Goal: Information Seeking & Learning: Learn about a topic

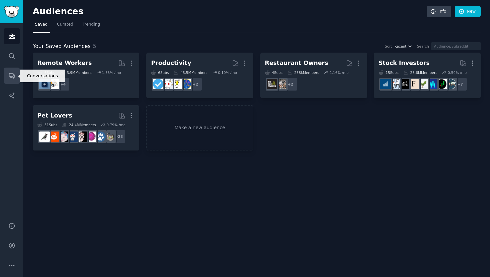
click at [11, 77] on icon "Sidebar" at bounding box center [11, 75] width 7 height 7
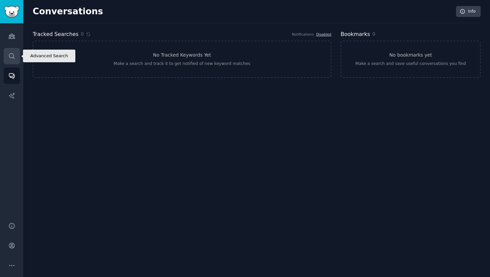
click at [14, 60] on link "Search" at bounding box center [12, 56] width 16 height 16
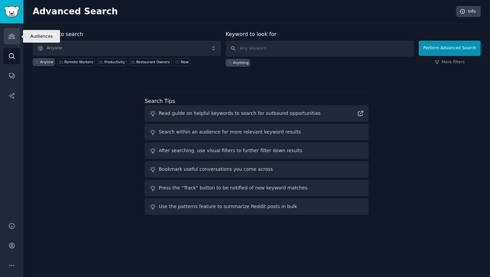
click at [14, 39] on icon "Sidebar" at bounding box center [11, 36] width 7 height 7
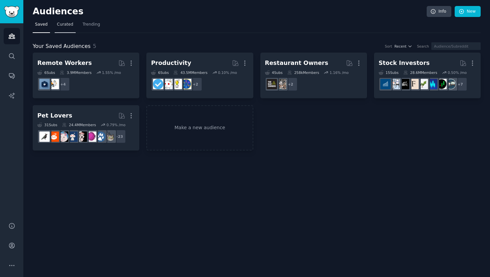
click at [62, 28] on link "Curated" at bounding box center [65, 26] width 21 height 14
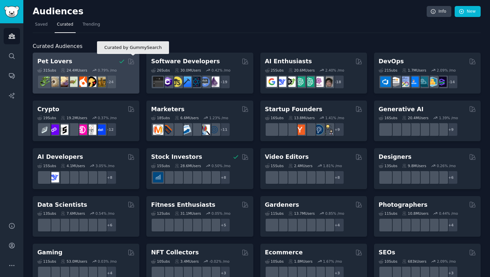
scroll to position [10, 0]
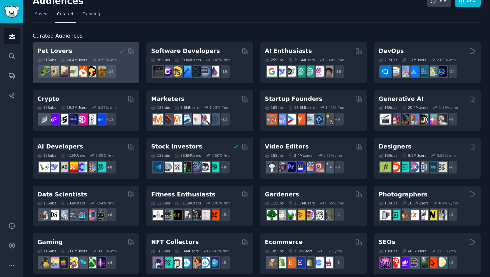
click at [97, 51] on div "Pet Lovers Curated by GummySearch" at bounding box center [85, 51] width 97 height 8
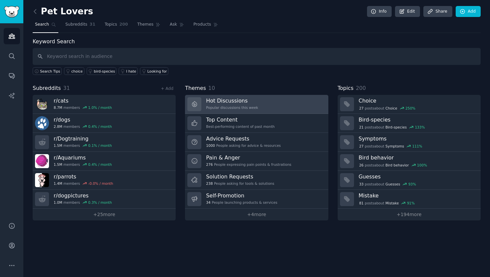
click at [246, 108] on div "Popular discussions this week" at bounding box center [232, 107] width 52 height 5
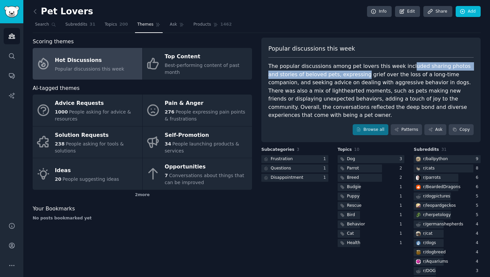
drag, startPoint x: 402, startPoint y: 68, endPoint x: 350, endPoint y: 75, distance: 52.4
click at [350, 75] on div "The popular discussions among pet lovers this week included sharing photos and …" at bounding box center [370, 90] width 205 height 57
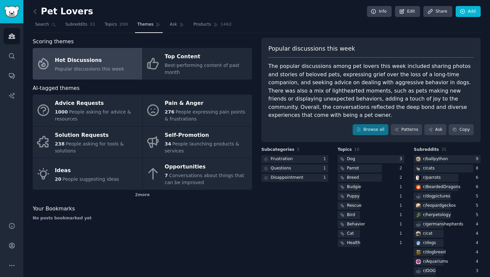
click at [348, 100] on div "The popular discussions among pet lovers this week included sharing photos and …" at bounding box center [370, 90] width 205 height 57
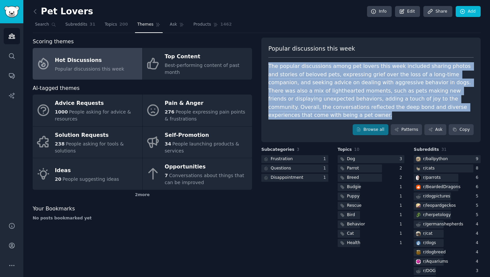
drag, startPoint x: 467, startPoint y: 108, endPoint x: 266, endPoint y: 69, distance: 204.6
click at [266, 69] on div "Popular discussions this week The popular discussions among pet lovers this wee…" at bounding box center [370, 90] width 219 height 105
copy div "The popular discussions among pet lovers this week included sharing photos and …"
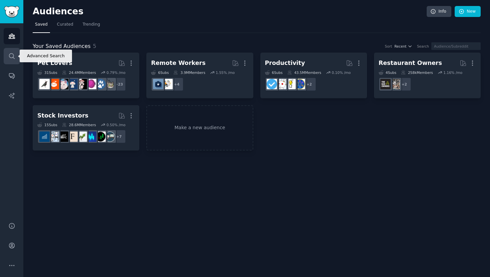
click at [14, 61] on link "Search" at bounding box center [12, 56] width 16 height 16
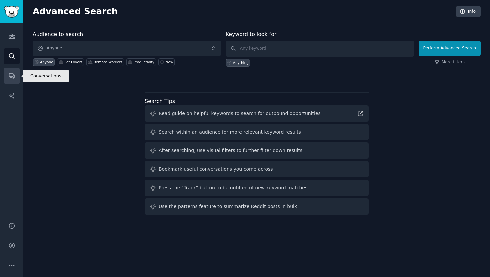
click at [14, 77] on icon "Sidebar" at bounding box center [11, 75] width 7 height 7
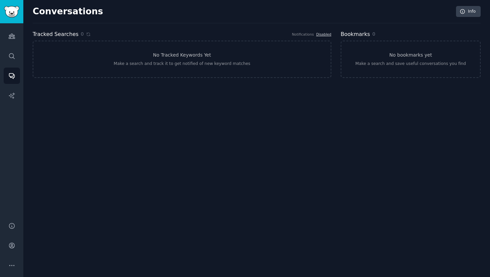
click at [0, 95] on div "Audiences Search Conversations AI Reports" at bounding box center [11, 118] width 23 height 191
click at [2, 95] on div "Audiences Search Conversations AI Reports" at bounding box center [11, 118] width 23 height 191
click at [6, 95] on link "AI Reports" at bounding box center [12, 96] width 16 height 16
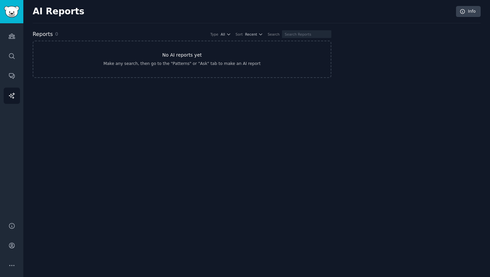
click at [179, 64] on div "Make any search, then go to the "Patterns" or "Ask" tab to make an AI report" at bounding box center [181, 64] width 157 height 6
click at [15, 40] on link "Audiences" at bounding box center [12, 36] width 16 height 16
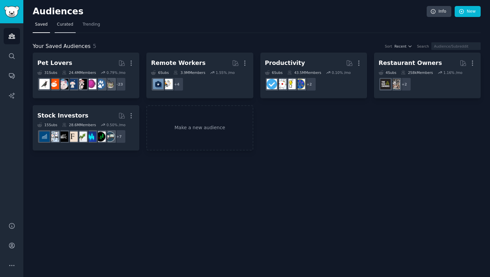
click at [69, 28] on link "Curated" at bounding box center [65, 26] width 21 height 14
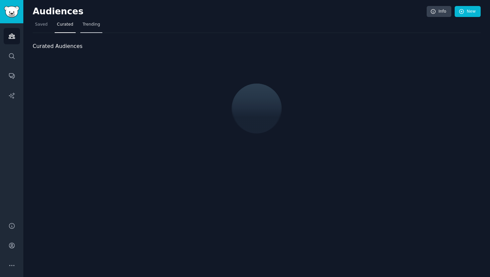
click at [98, 25] on span "Trending" at bounding box center [91, 25] width 17 height 6
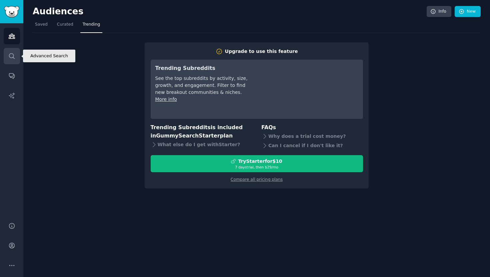
click at [13, 61] on link "Search" at bounding box center [12, 56] width 16 height 16
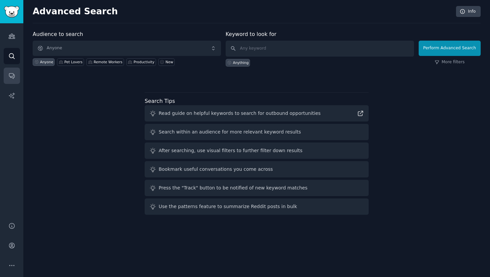
click at [11, 76] on icon "Sidebar" at bounding box center [11, 75] width 7 height 7
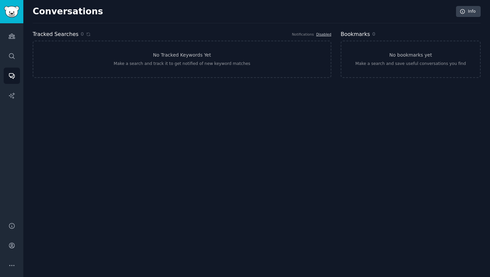
click at [3, 55] on div "Audiences Search Conversations AI Reports" at bounding box center [11, 118] width 23 height 191
click at [11, 59] on icon "Sidebar" at bounding box center [11, 56] width 7 height 7
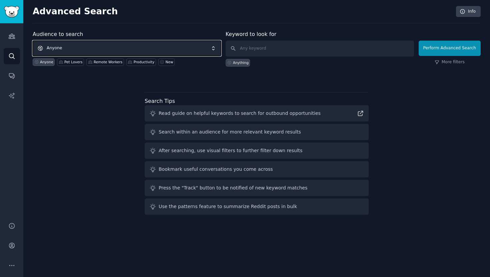
click at [181, 49] on span "Anyone" at bounding box center [127, 48] width 188 height 15
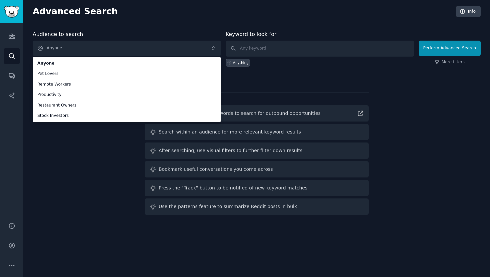
click at [2, 34] on div "Audiences Search Conversations AI Reports" at bounding box center [11, 118] width 23 height 191
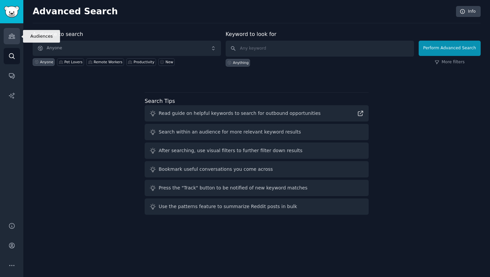
click at [12, 42] on link "Audiences" at bounding box center [12, 36] width 16 height 16
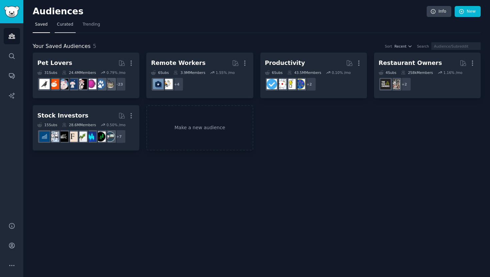
click at [65, 27] on span "Curated" at bounding box center [65, 25] width 16 height 6
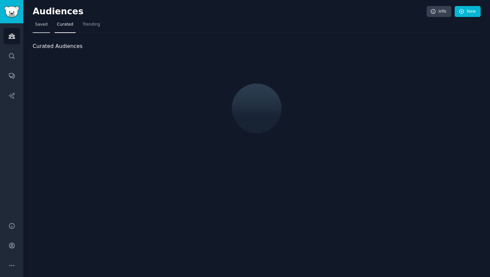
click at [41, 29] on link "Saved" at bounding box center [41, 26] width 17 height 14
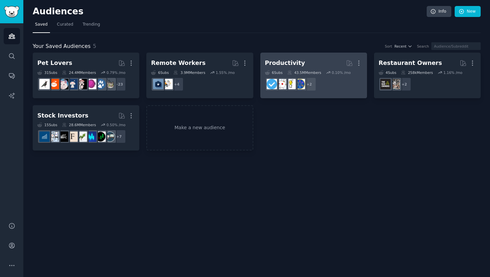
click at [311, 65] on h2 "Productivity More" at bounding box center [313, 63] width 97 height 12
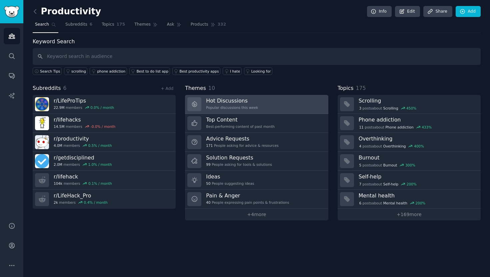
click at [230, 98] on h3 "Hot Discussions" at bounding box center [232, 100] width 52 height 7
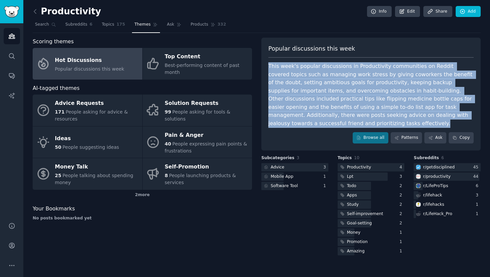
drag, startPoint x: 272, startPoint y: 67, endPoint x: 466, endPoint y: 113, distance: 199.1
click at [466, 113] on div "This week's popular discussions in Productivity communities on Reddit covered t…" at bounding box center [370, 94] width 205 height 65
copy div "This week's popular discussions in Productivity communities on Reddit covered t…"
click at [324, 118] on div "This week's popular discussions in Productivity communities on Reddit covered t…" at bounding box center [370, 94] width 205 height 65
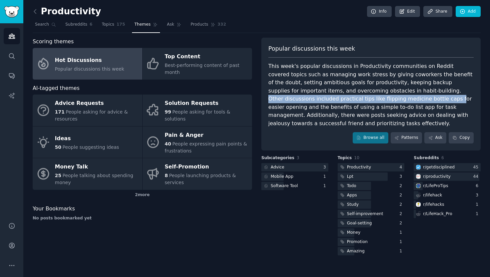
drag, startPoint x: 363, startPoint y: 90, endPoint x: 338, endPoint y: 101, distance: 27.7
click at [338, 101] on div "This week's popular discussions in Productivity communities on Reddit covered t…" at bounding box center [370, 94] width 205 height 65
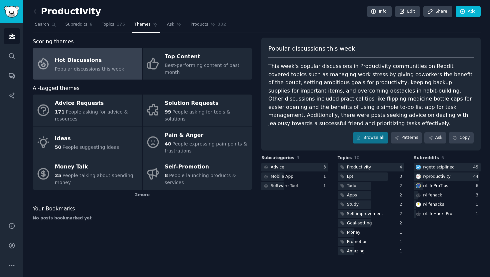
click at [366, 101] on div "This week's popular discussions in Productivity communities on Reddit covered t…" at bounding box center [370, 94] width 205 height 65
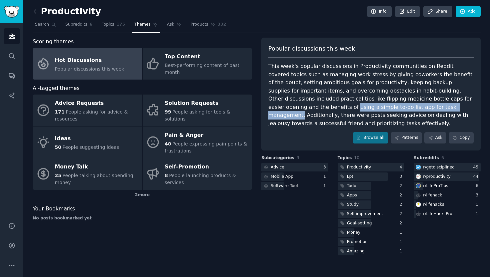
drag, startPoint x: 429, startPoint y: 97, endPoint x: 345, endPoint y: 107, distance: 84.6
click at [345, 107] on div "This week's popular discussions in Productivity communities on Reddit covered t…" at bounding box center [370, 94] width 205 height 65
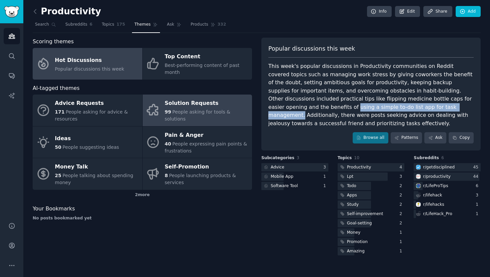
click at [212, 120] on link "Solution Requests 99 People asking for tools & solutions" at bounding box center [198, 111] width 110 height 32
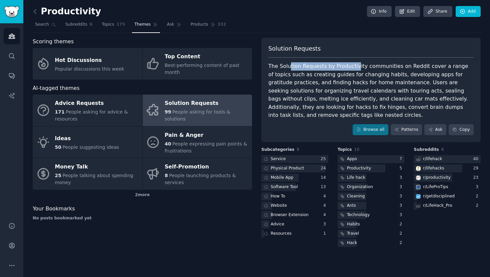
drag, startPoint x: 288, startPoint y: 69, endPoint x: 352, endPoint y: 69, distance: 63.3
click at [352, 69] on div "The Solution Requests by Productivity communities on Reddit cover a range of to…" at bounding box center [370, 90] width 205 height 57
click at [357, 74] on div "The Solution Requests by Productivity communities on Reddit cover a range of to…" at bounding box center [370, 90] width 205 height 57
click at [303, 124] on div "Browse all Patterns Ask Copy" at bounding box center [370, 129] width 205 height 11
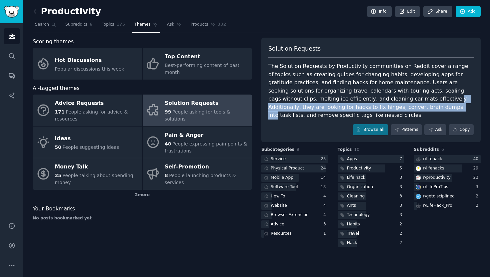
drag, startPoint x: 344, startPoint y: 101, endPoint x: 326, endPoint y: 109, distance: 19.7
click at [326, 109] on div "The Solution Requests by Productivity communities on Reddit cover a range of to…" at bounding box center [370, 90] width 205 height 57
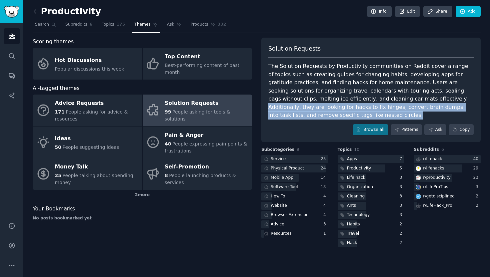
drag, startPoint x: 348, startPoint y: 99, endPoint x: 462, endPoint y: 109, distance: 114.0
click at [462, 109] on div "The Solution Requests by Productivity communities on Reddit cover a range of to…" at bounding box center [370, 90] width 205 height 57
copy div "Additionally, they are looking for hacks to fix hinges, convert brain dumps int…"
click at [442, 101] on div "The Solution Requests by Productivity communities on Reddit cover a range of to…" at bounding box center [370, 90] width 205 height 57
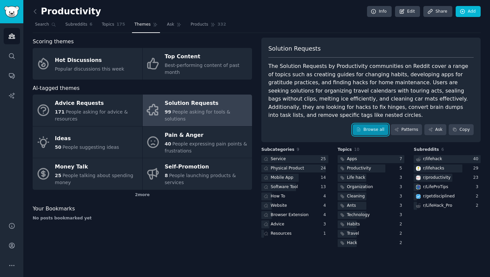
click at [372, 124] on link "Browse all" at bounding box center [370, 129] width 36 height 11
